Goal: Task Accomplishment & Management: Use online tool/utility

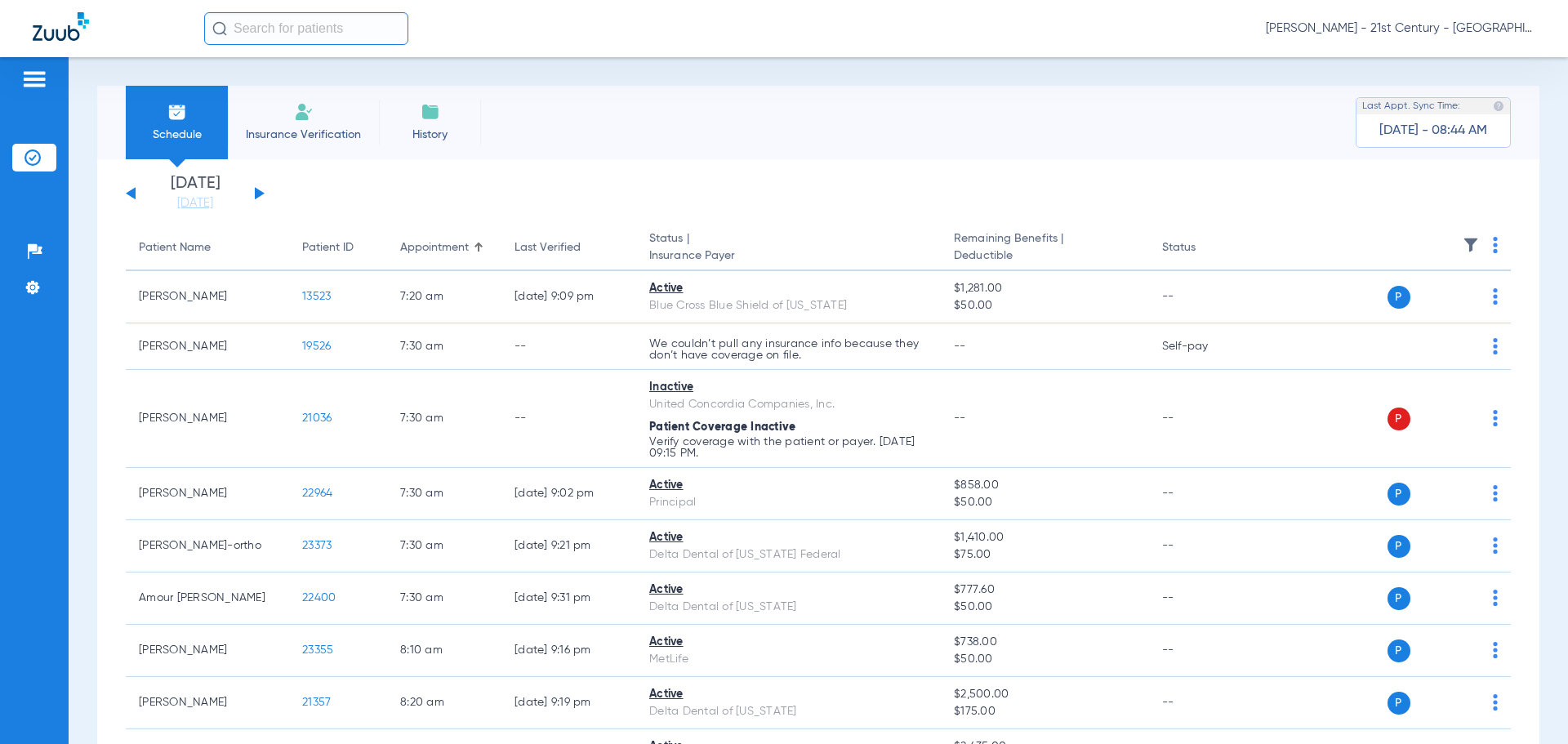
click at [337, 30] on input "text" at bounding box center [306, 28] width 204 height 33
type input "k"
type input "a"
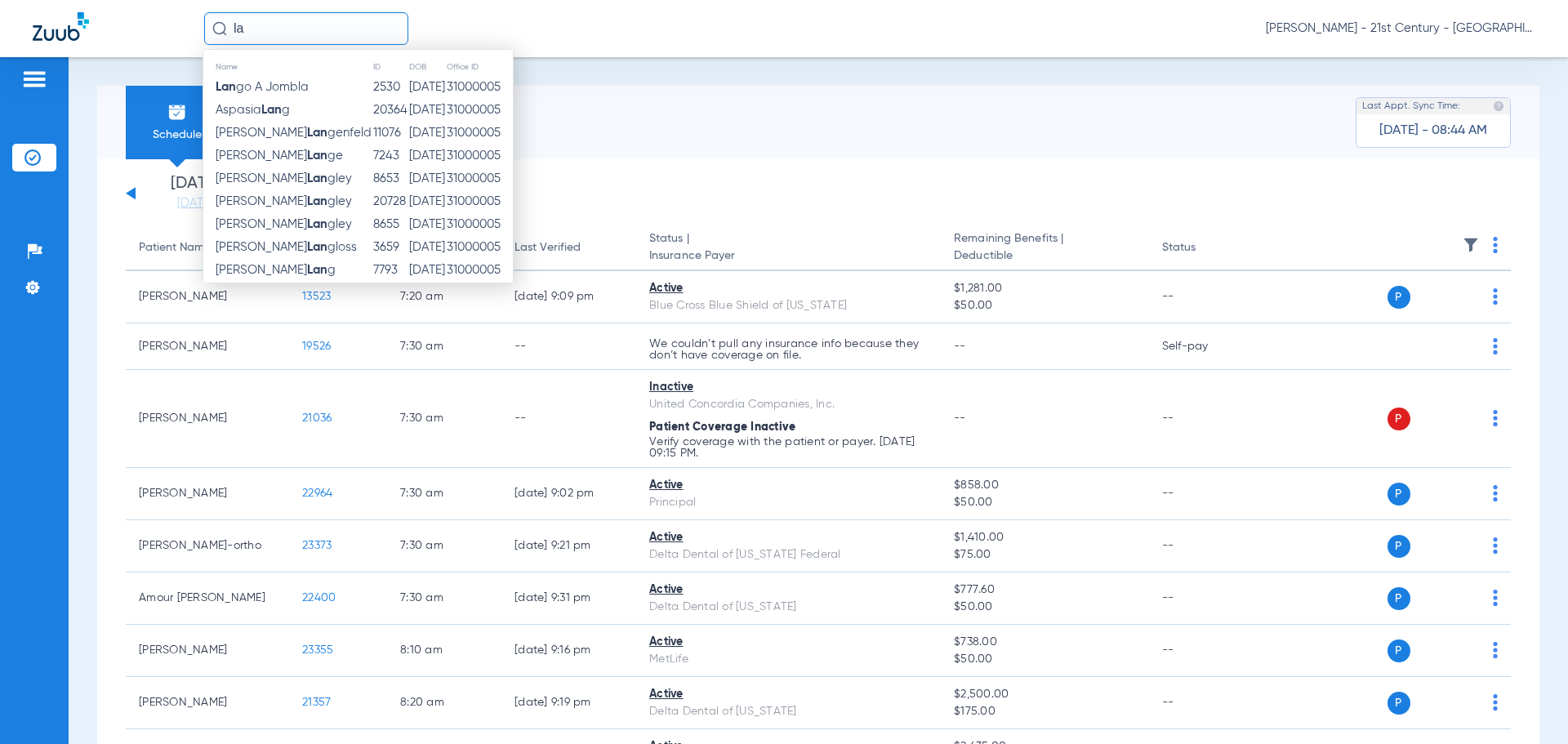
type input "l"
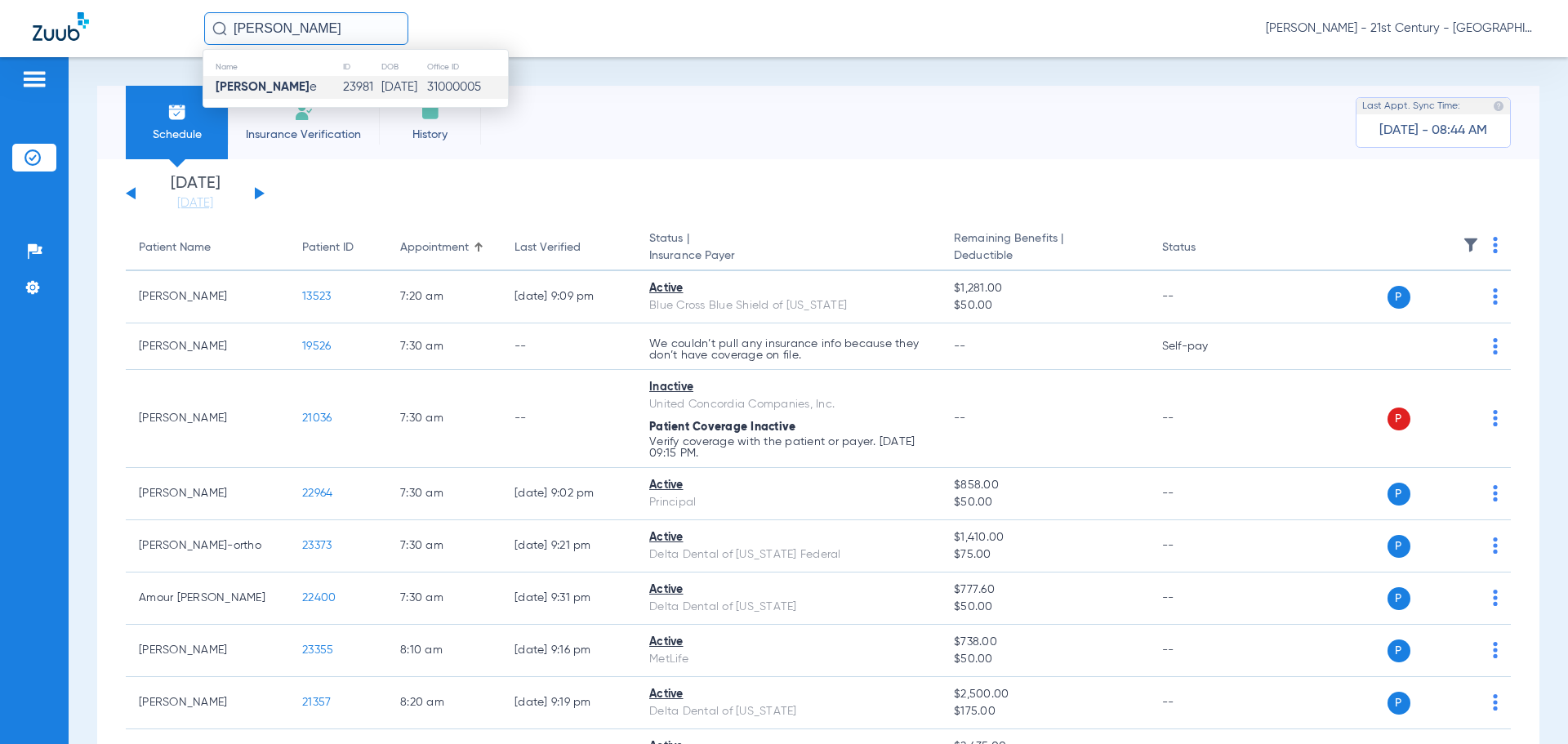
type input "[PERSON_NAME]"
click at [381, 86] on td "[DATE]" at bounding box center [403, 87] width 46 height 23
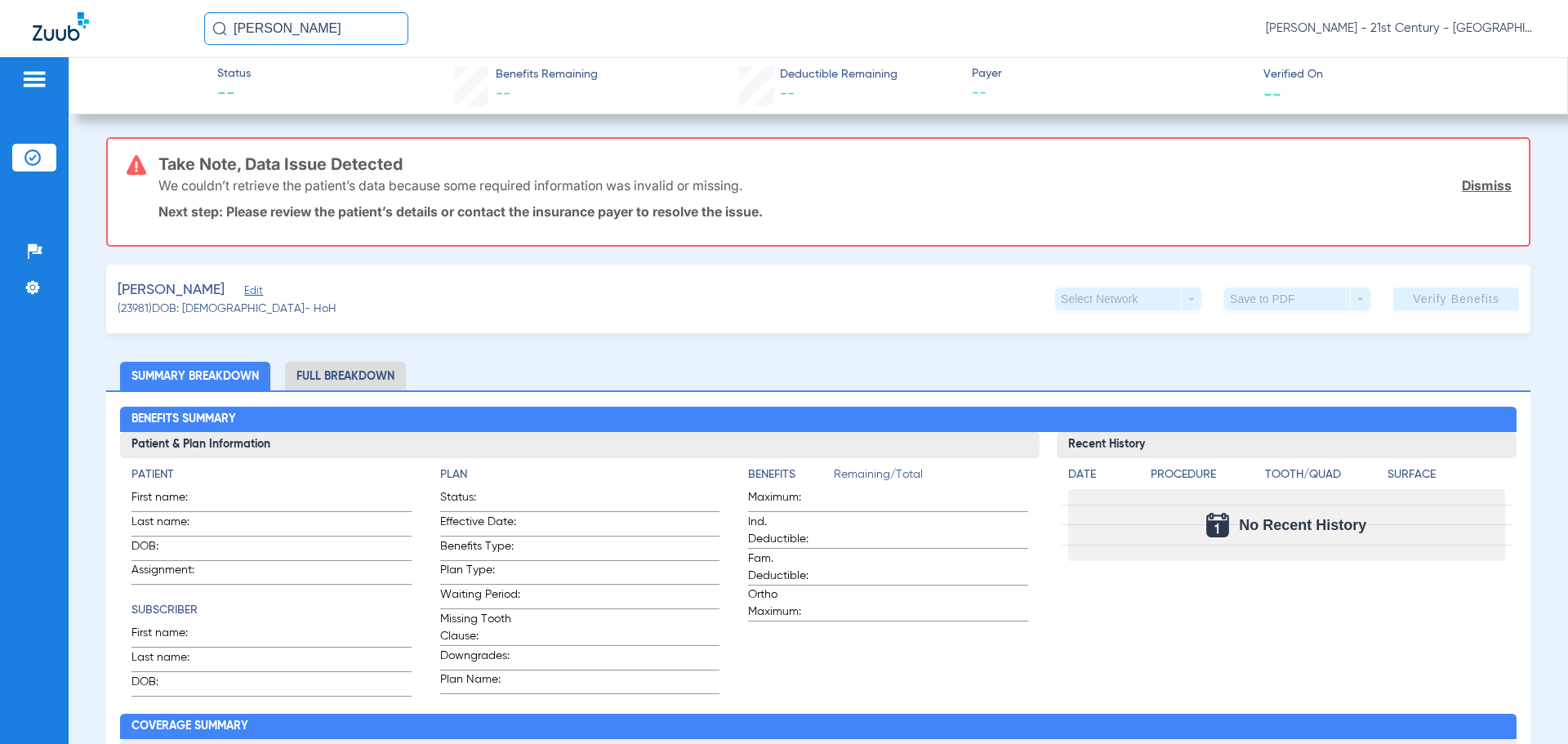
drag, startPoint x: 338, startPoint y: 178, endPoint x: 345, endPoint y: 227, distance: 49.5
click at [345, 227] on div "Take Note, Data Issue Detected We couldn’t retrieve the patient’s data because …" at bounding box center [834, 192] width 1353 height 106
click at [345, 230] on div "Take Note, Data Issue Detected We couldn’t retrieve the patient’s data because …" at bounding box center [834, 192] width 1353 height 106
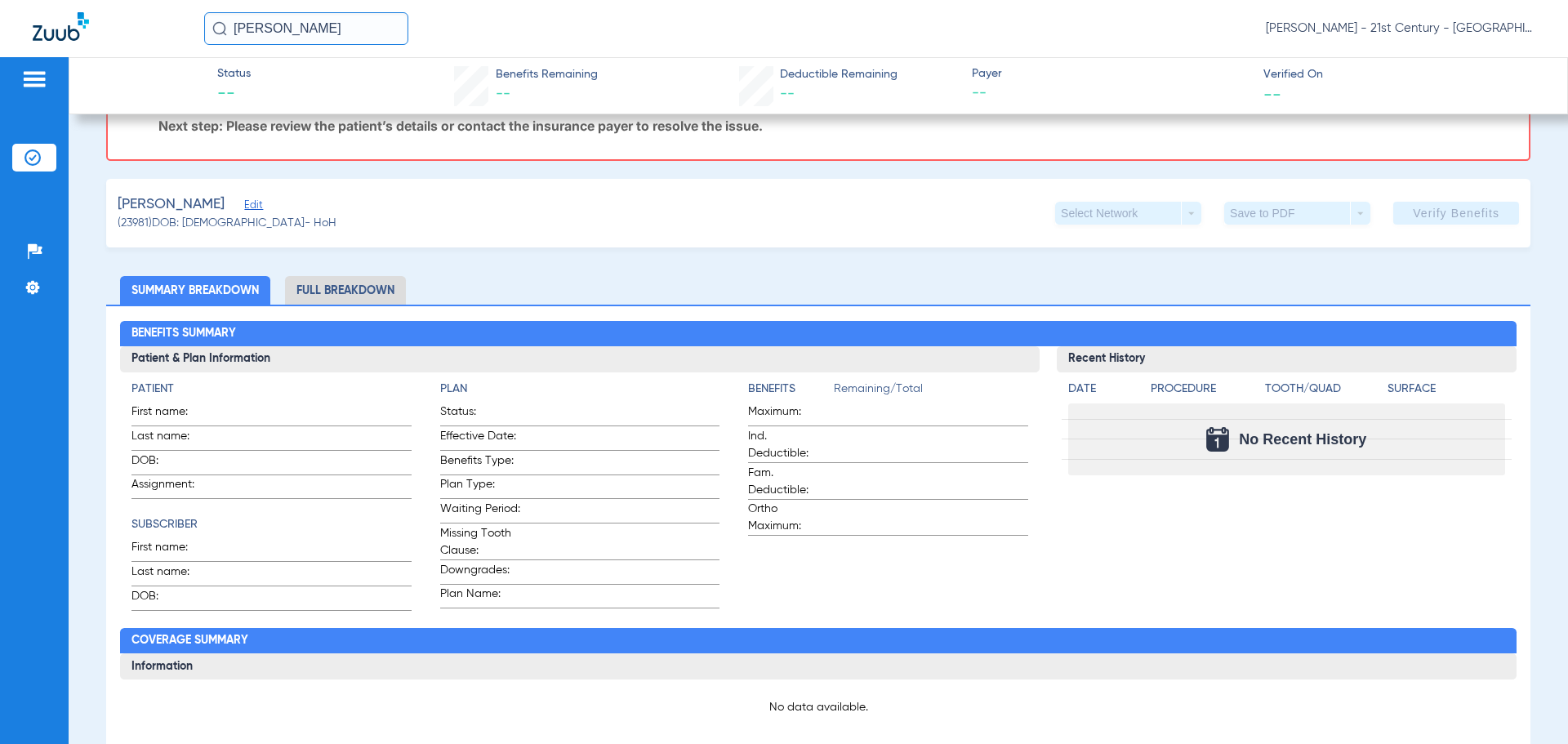
scroll to position [164, 0]
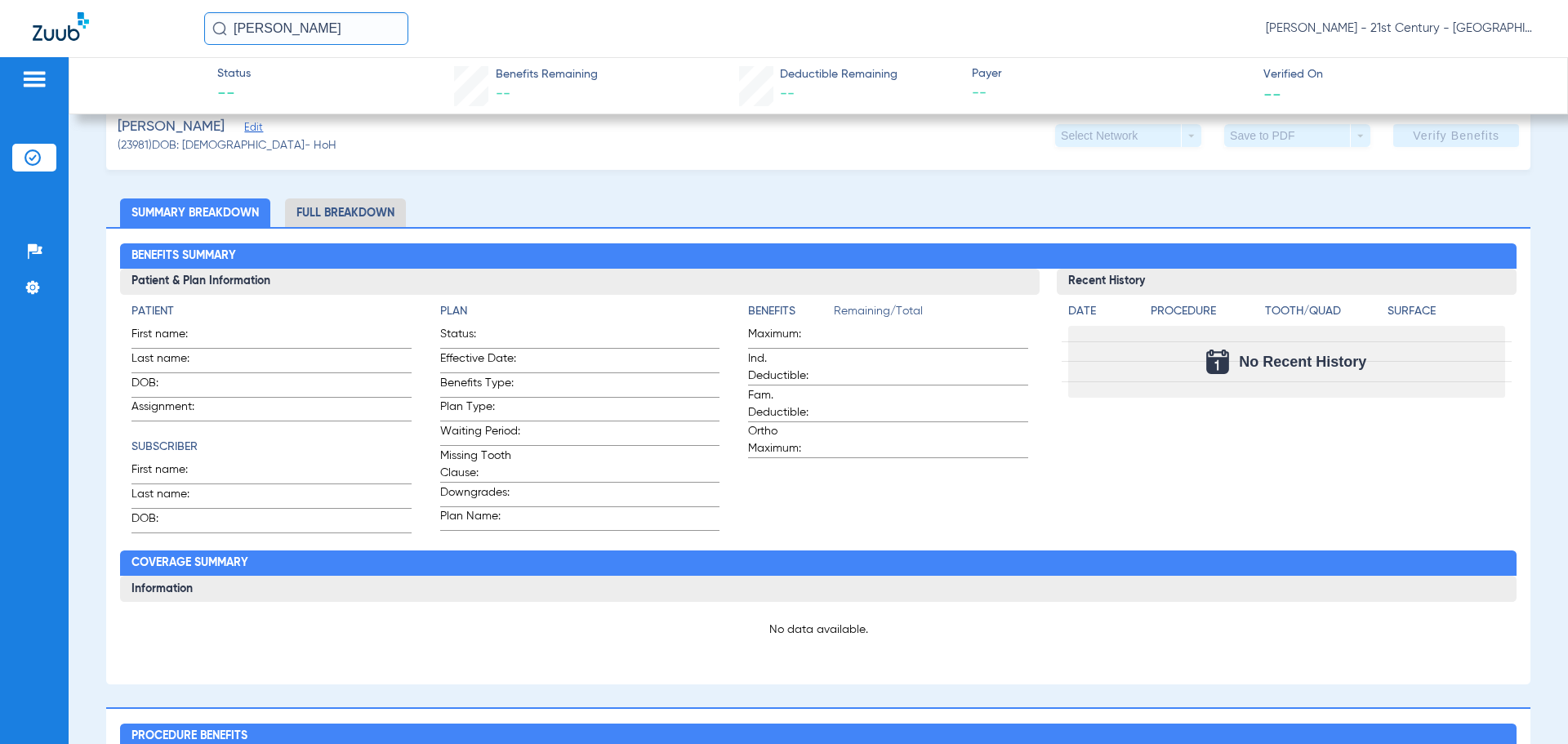
click at [354, 210] on li "Full Breakdown" at bounding box center [346, 212] width 121 height 28
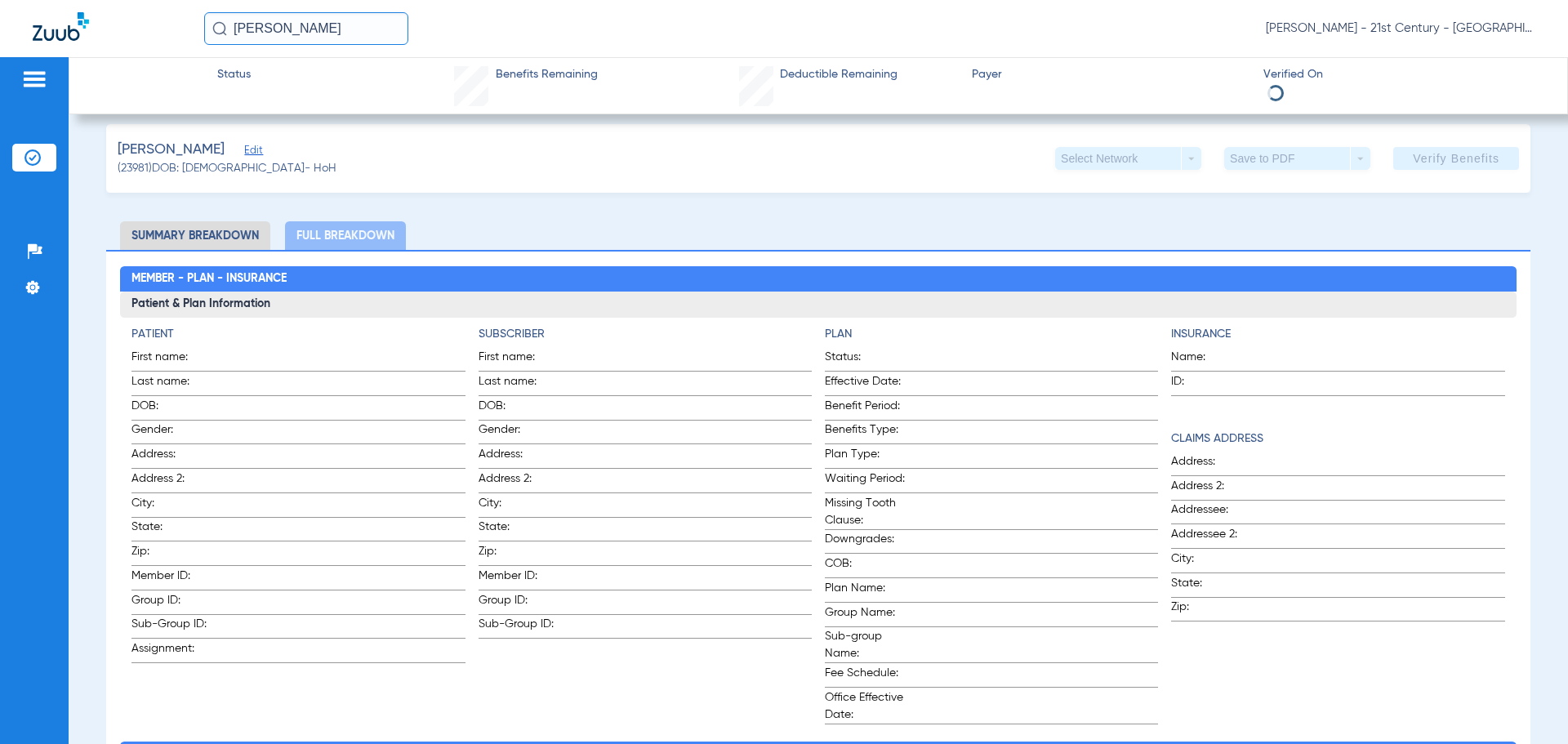
scroll to position [0, 0]
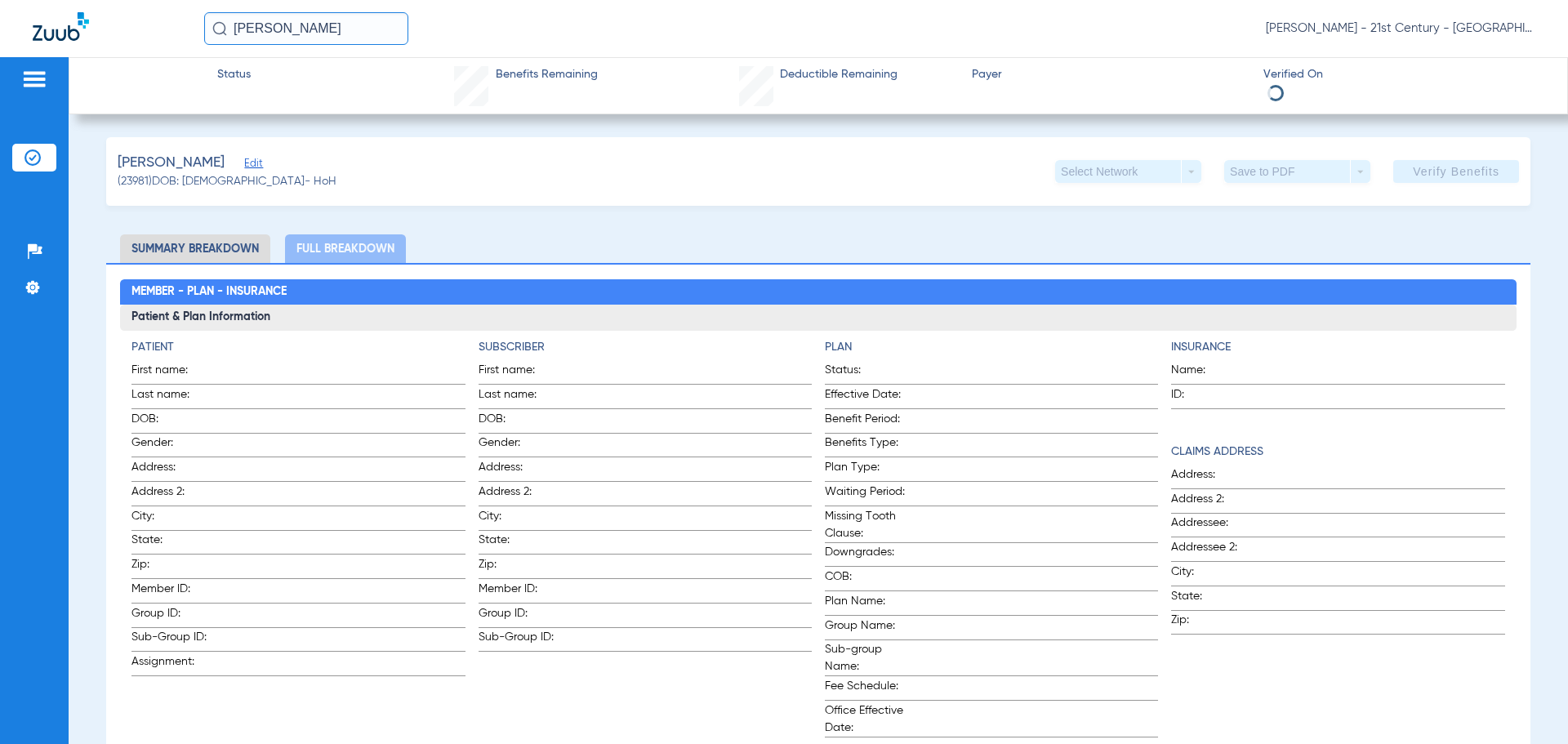
click at [253, 164] on div "[PERSON_NAME]" at bounding box center [227, 163] width 219 height 20
click at [244, 163] on span "Edit" at bounding box center [252, 165] width 15 height 16
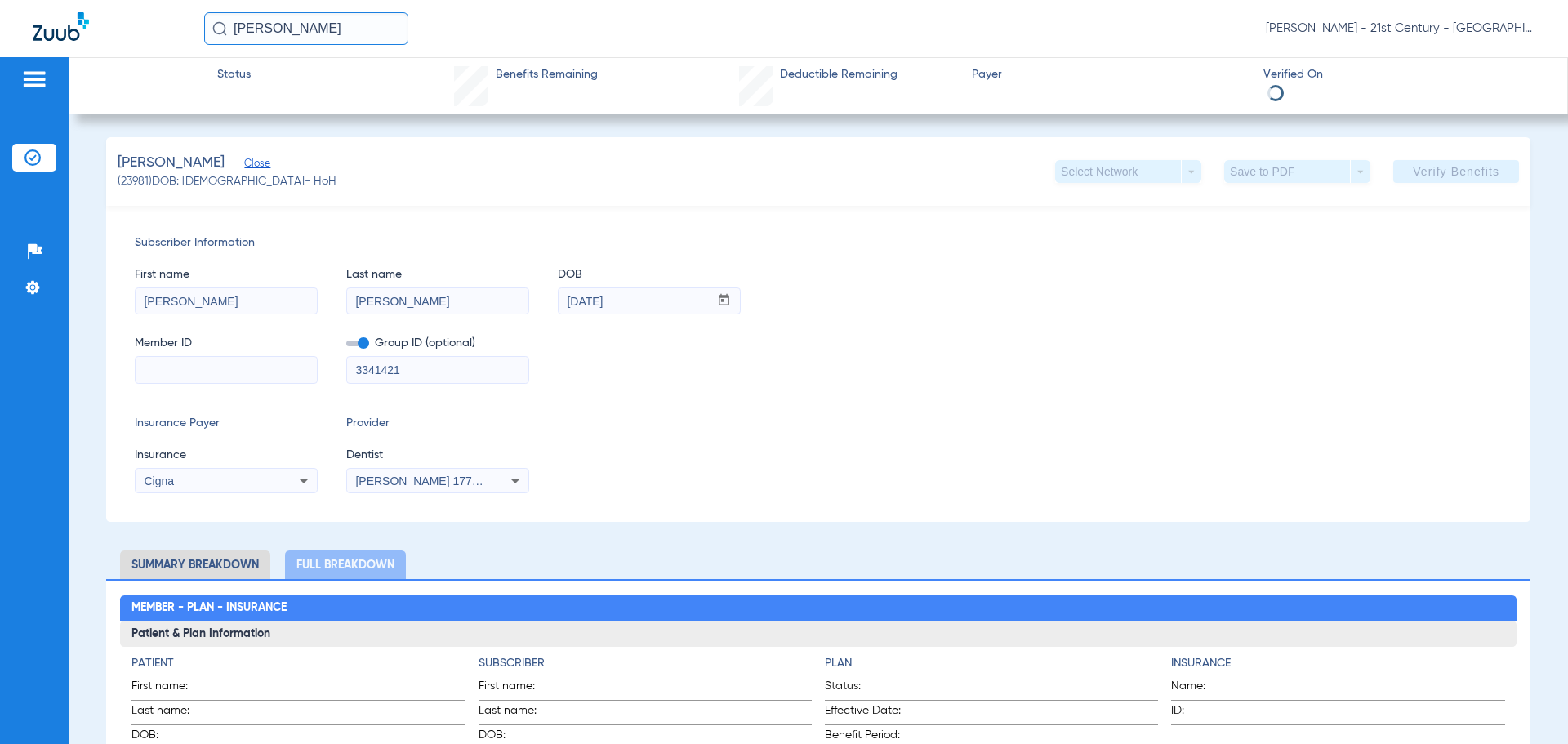
click at [1416, 173] on app-verify-button "Verify Benefits" at bounding box center [1455, 171] width 125 height 23
click at [873, 363] on div "Member ID Group ID (optional) 3341421" at bounding box center [818, 351] width 1367 height 63
click at [252, 192] on div "[PERSON_NAME] (23981) DOB: [DEMOGRAPHIC_DATA] - HoH Select Network arrow_drop_d…" at bounding box center [818, 171] width 1424 height 69
click at [493, 472] on div "[PERSON_NAME] 1770796047" at bounding box center [437, 480] width 181 height 19
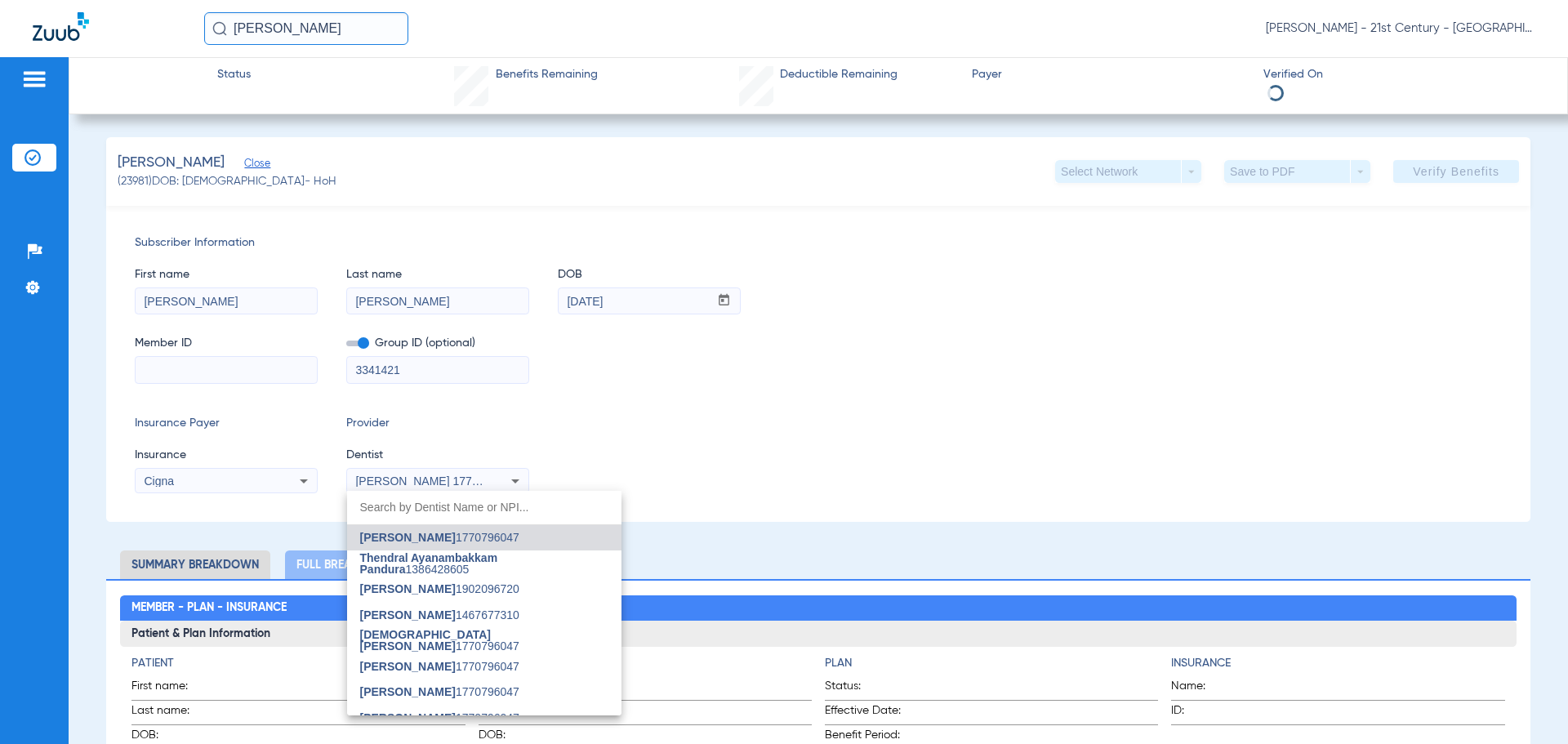
click at [493, 472] on div at bounding box center [784, 372] width 1568 height 744
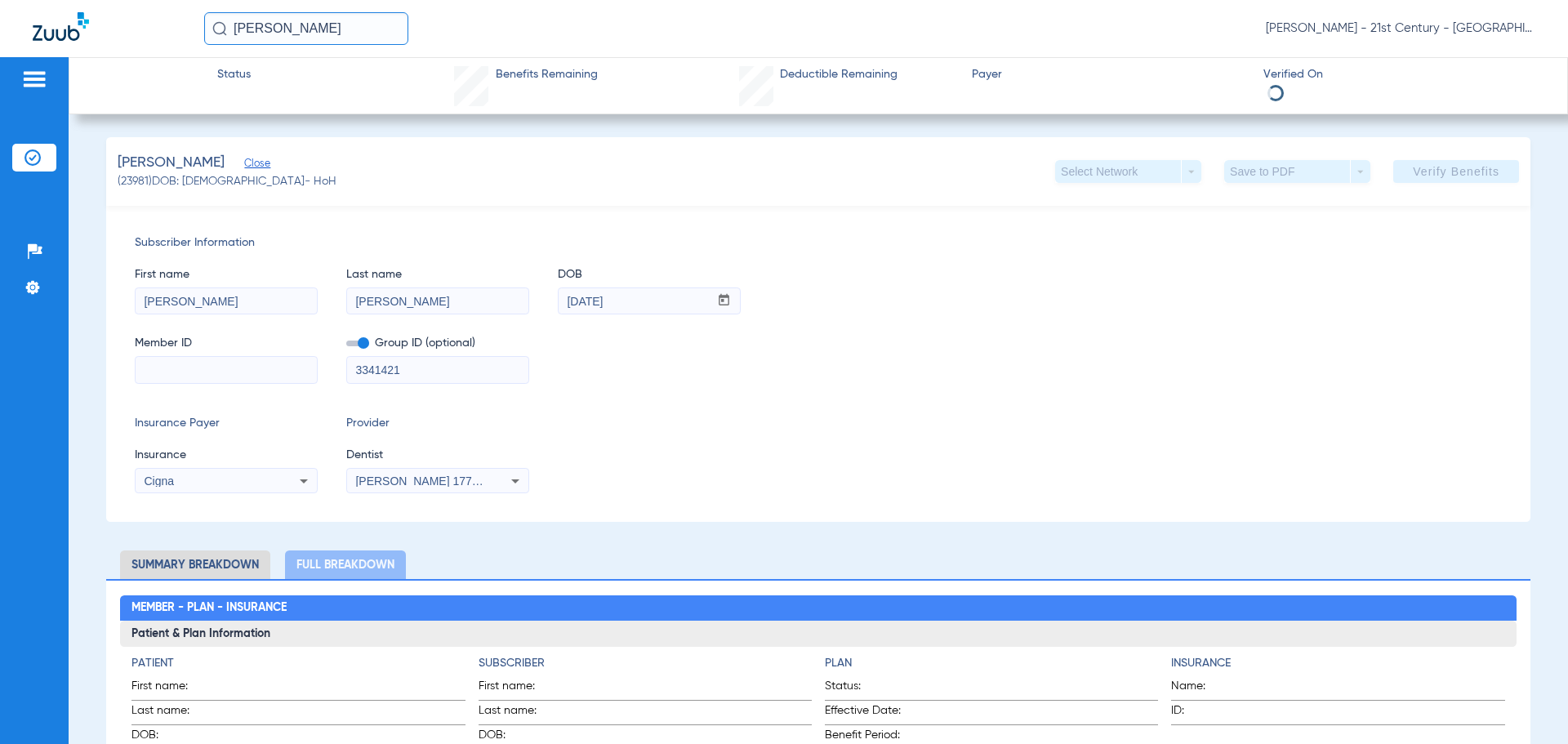
click at [493, 472] on div "[PERSON_NAME] 1770796047" at bounding box center [437, 480] width 181 height 19
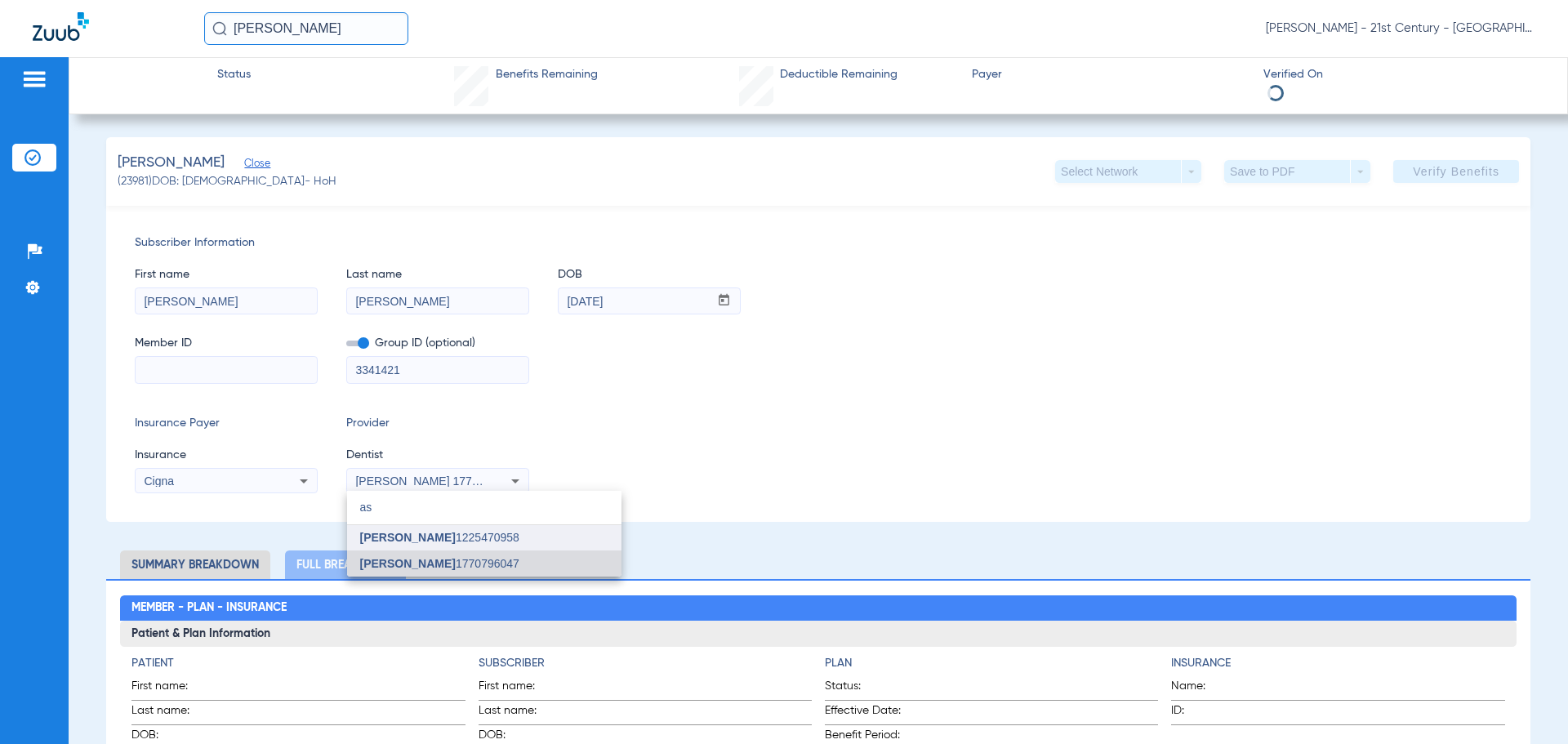
type input "as"
click at [457, 538] on span "[PERSON_NAME] 1225470958" at bounding box center [440, 537] width 159 height 11
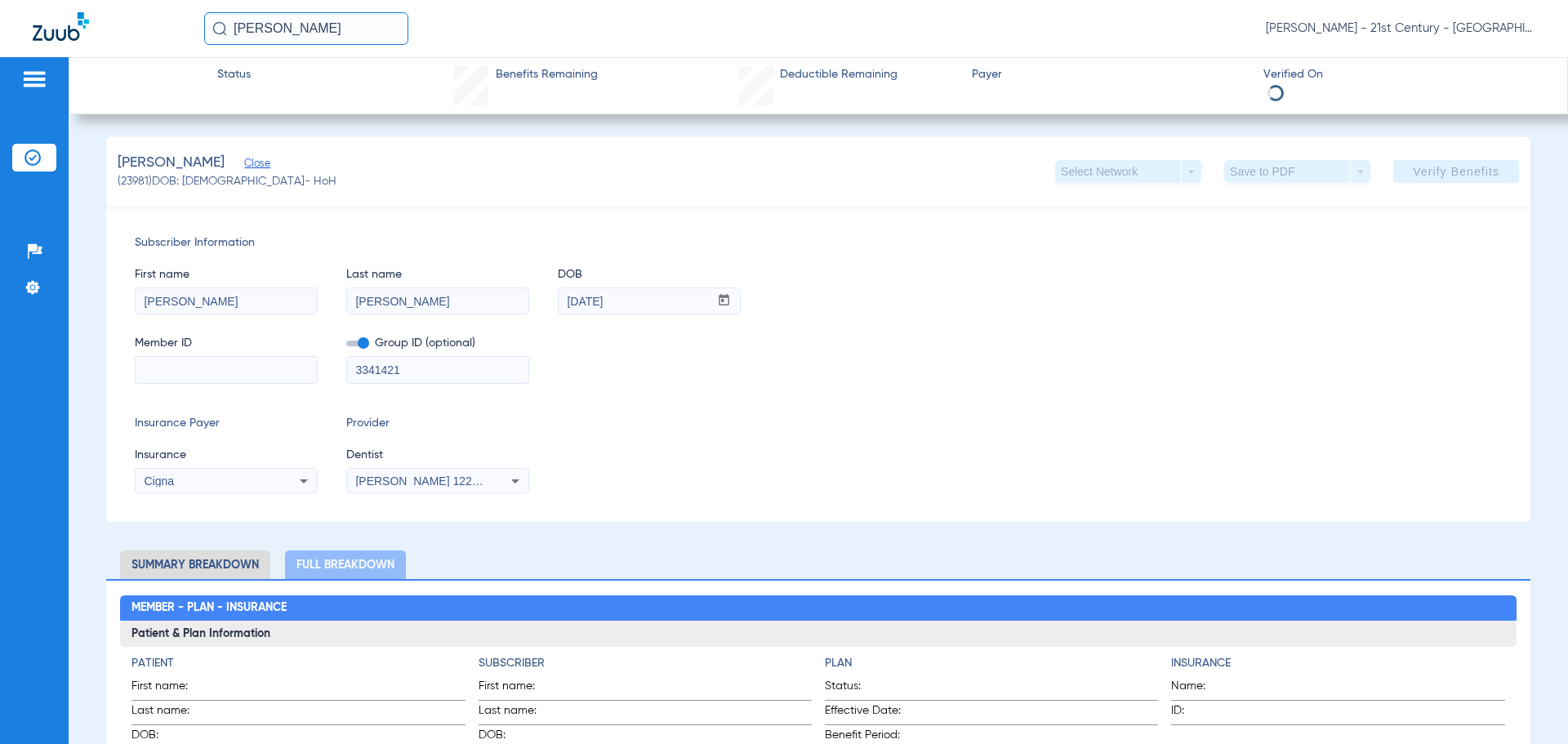
click at [760, 453] on div "Insurance Payer Insurance Cigna Provider Dentist [PERSON_NAME] 1225470958" at bounding box center [818, 454] width 1367 height 79
click at [360, 346] on span at bounding box center [357, 343] width 23 height 5
click at [346, 346] on input "checkbox" at bounding box center [346, 346] width 0 height 0
click at [360, 348] on label at bounding box center [357, 343] width 23 height 17
click at [346, 346] on input "checkbox" at bounding box center [346, 346] width 0 height 0
